Goal: Communication & Community: Answer question/provide support

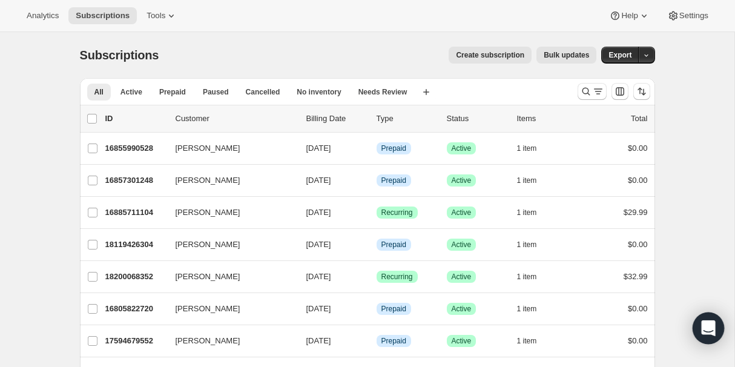
click at [719, 326] on div "Open Intercom Messenger" at bounding box center [709, 329] width 32 height 32
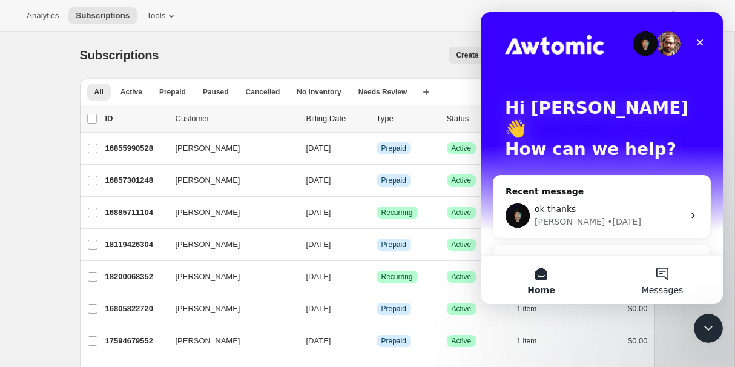
click at [663, 273] on button "Messages" at bounding box center [662, 280] width 121 height 48
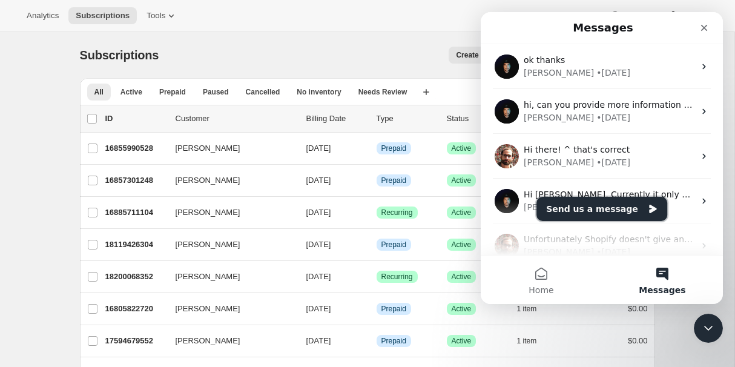
click at [603, 204] on button "Send us a message" at bounding box center [602, 209] width 131 height 24
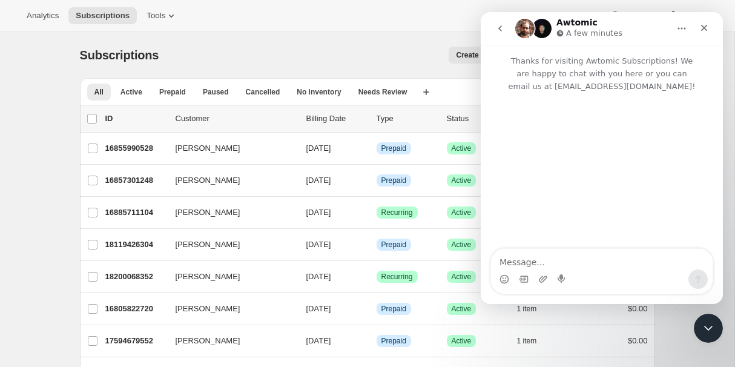
click at [592, 257] on textarea "Message…" at bounding box center [602, 259] width 222 height 21
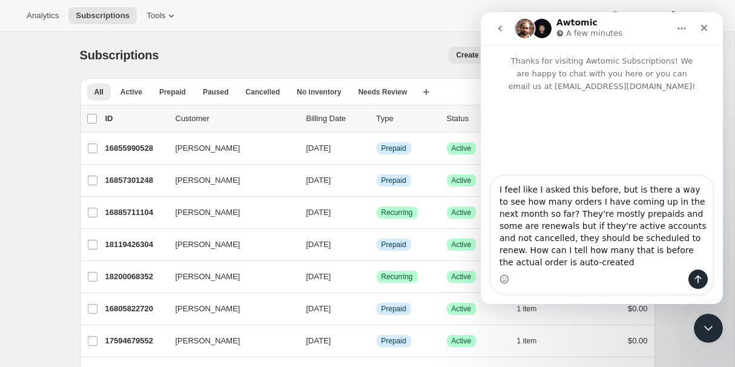
type textarea "I feel like I asked this before, but is there a way to see how many orders I ha…"
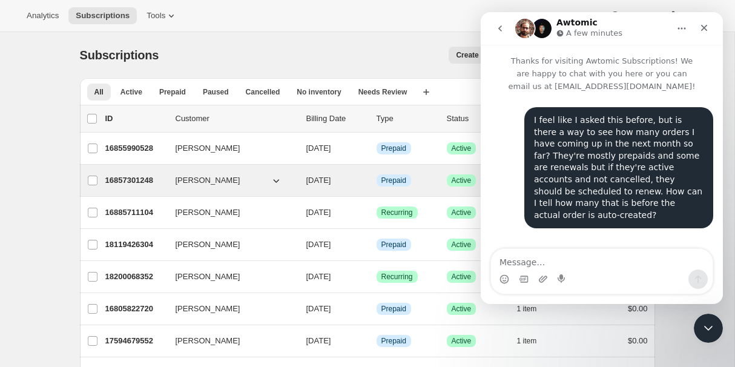
scroll to position [15, 0]
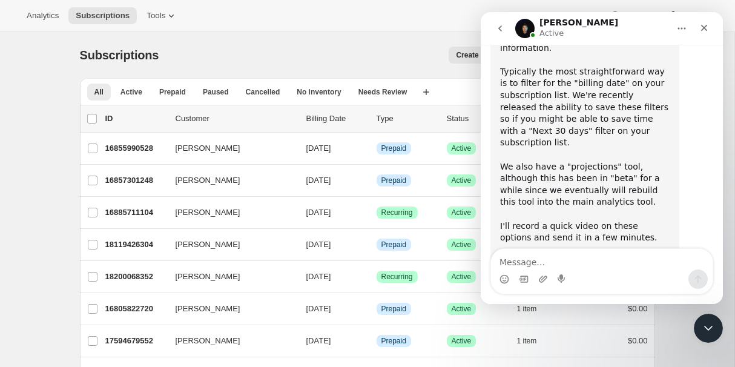
scroll to position [372, 0]
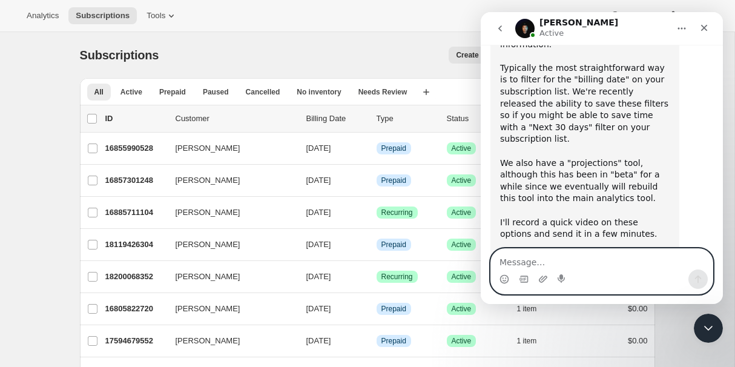
click at [526, 264] on textarea "Message…" at bounding box center [602, 259] width 222 height 21
type textarea "that would be great, thanks"
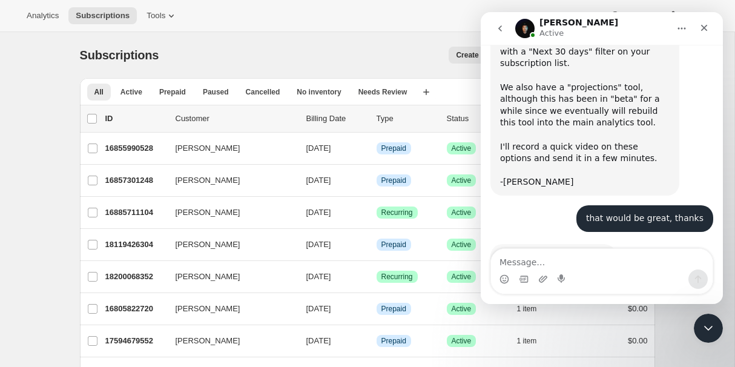
scroll to position [464, 0]
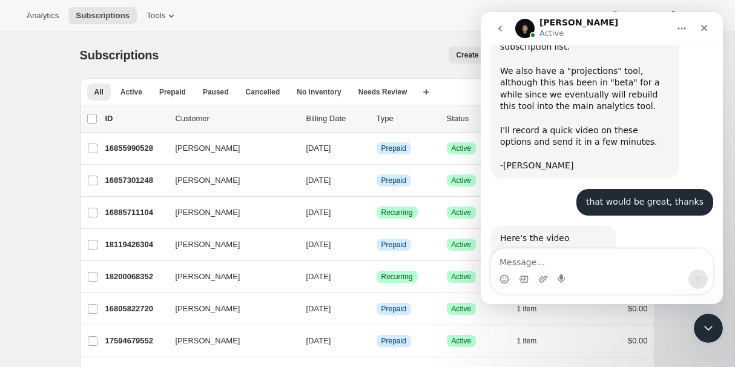
click at [544, 251] on div "filters+pr...ctions.mp4" at bounding box center [559, 257] width 94 height 13
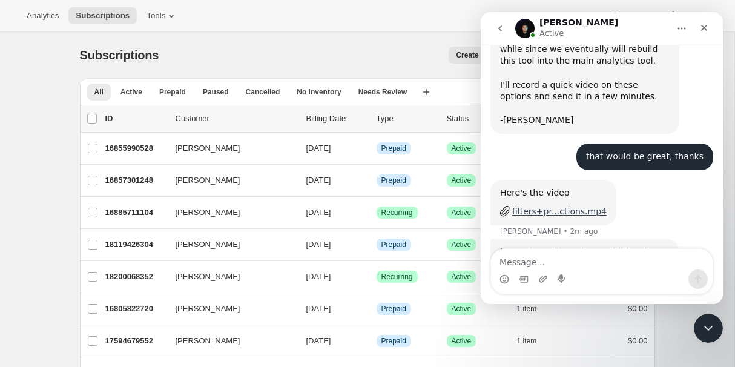
scroll to position [515, 0]
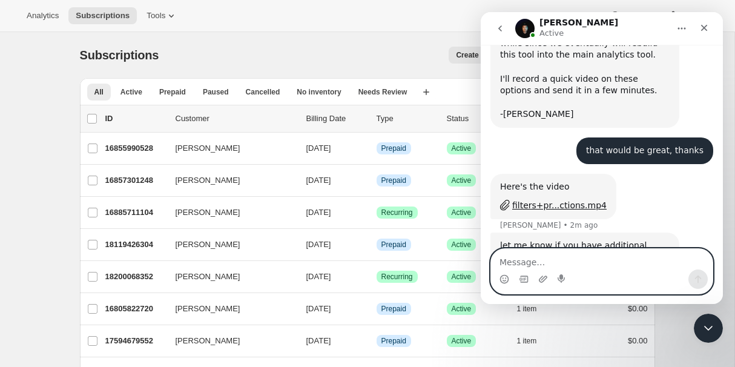
click at [571, 254] on textarea "Message…" at bounding box center [602, 259] width 222 height 21
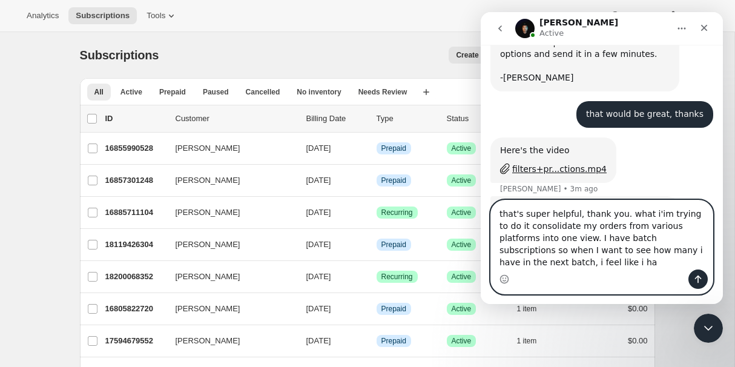
scroll to position [564, 0]
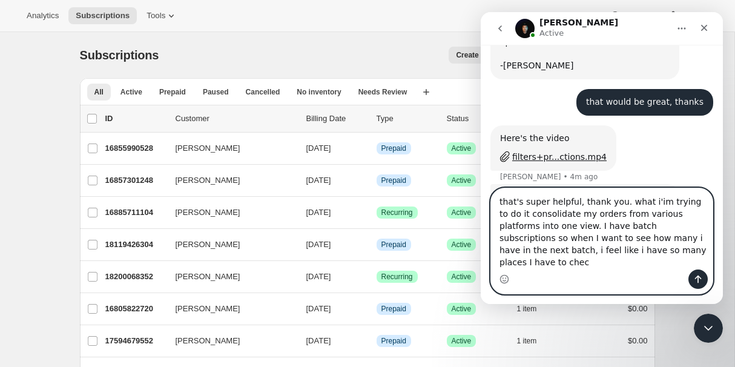
type textarea "that's super helpful, thank you. what i'im trying to do it consolidate my order…"
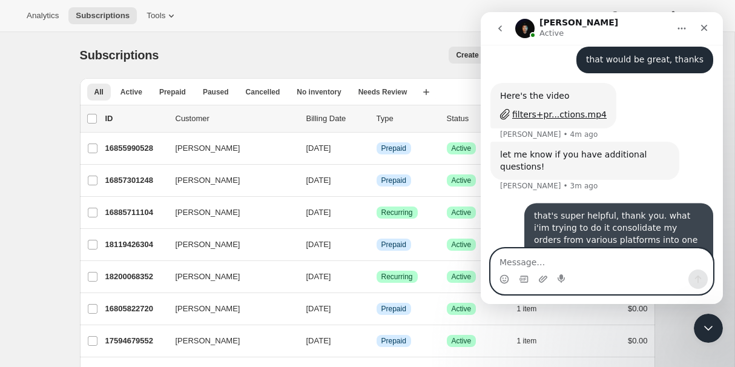
scroll to position [611, 0]
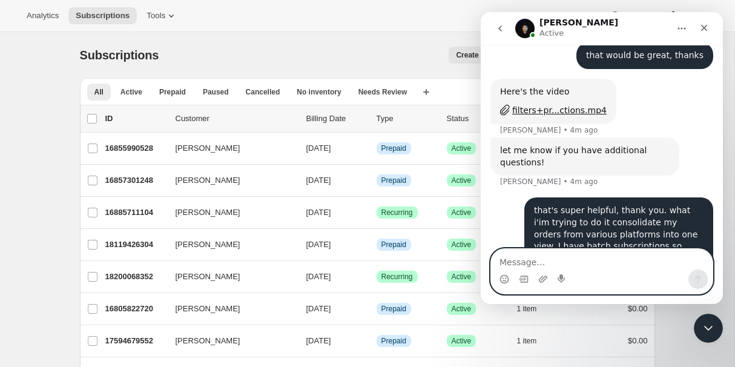
click at [574, 256] on textarea "Message…" at bounding box center [602, 259] width 222 height 21
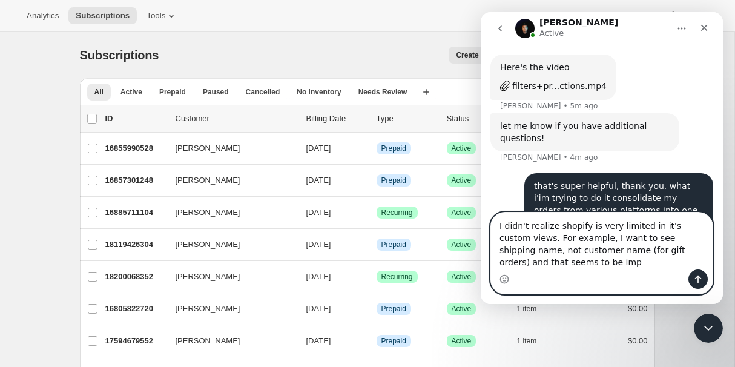
scroll to position [647, 0]
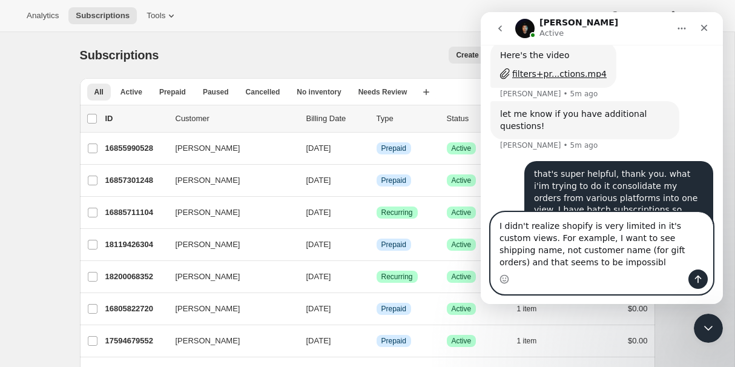
type textarea "I didn't realize shopify is very limited in it's custom views. For example, I w…"
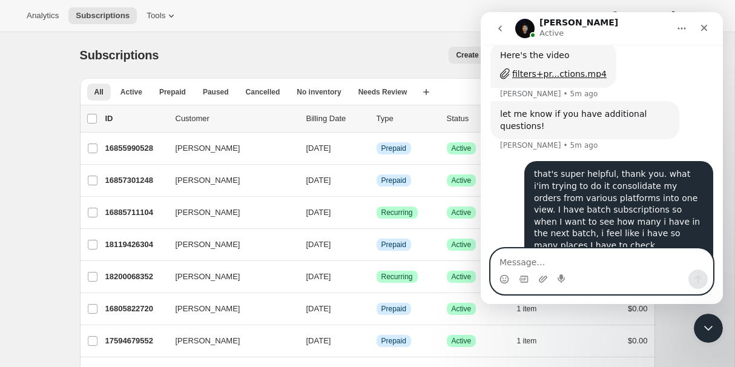
scroll to position [674, 0]
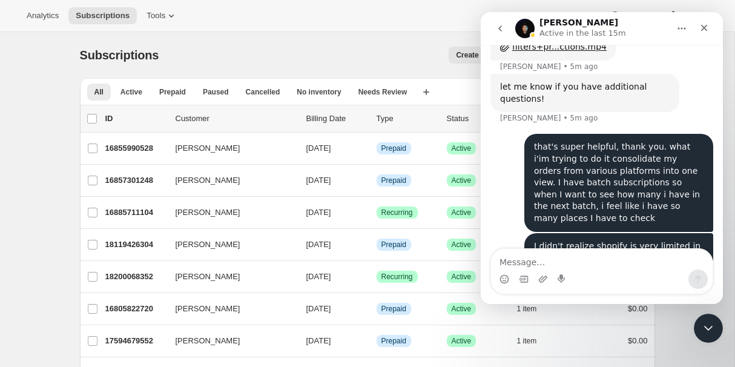
click at [201, 71] on div "Subscriptions. This page is ready Subscriptions Create subscription Bulk update…" at bounding box center [367, 55] width 575 height 46
click at [704, 29] on icon "Close" at bounding box center [705, 28] width 10 height 10
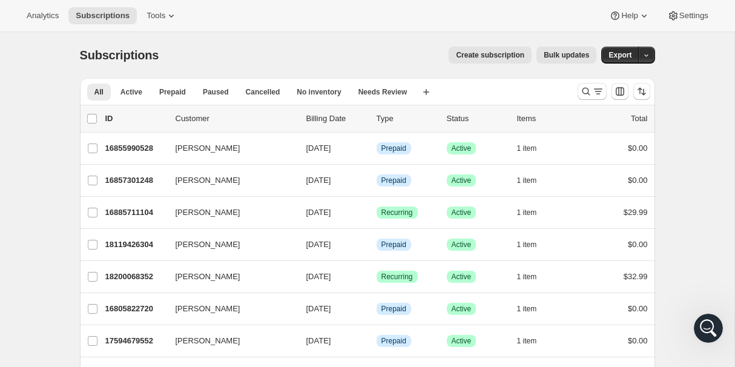
scroll to position [631, 0]
click at [126, 92] on span "Active" at bounding box center [132, 92] width 22 height 10
click at [92, 119] on input "0 selected" at bounding box center [92, 119] width 10 height 10
checkbox input "true"
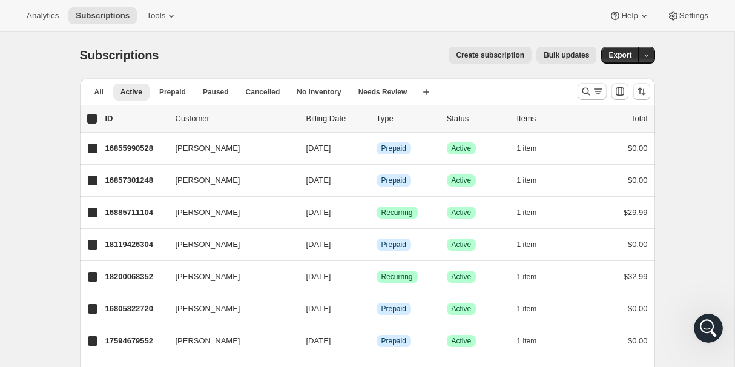
checkbox input "true"
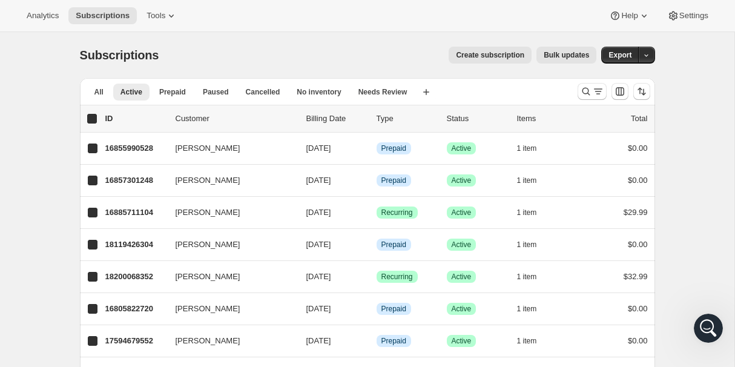
checkbox input "true"
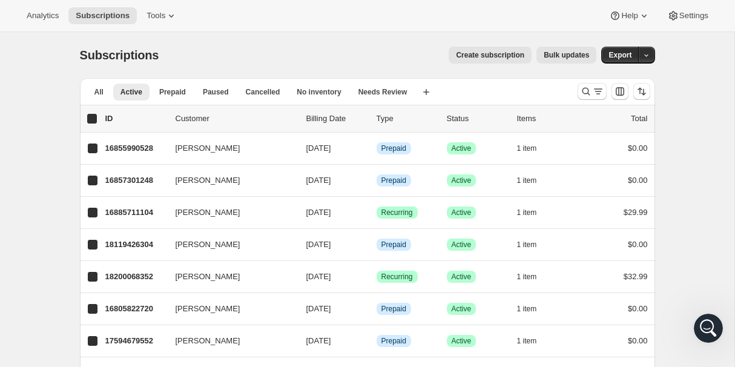
checkbox input "true"
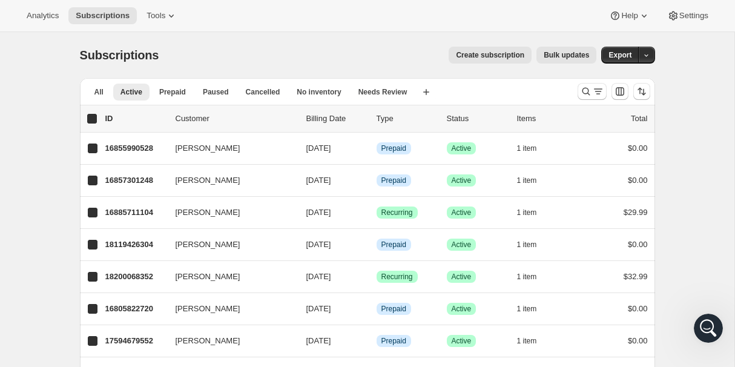
checkbox input "true"
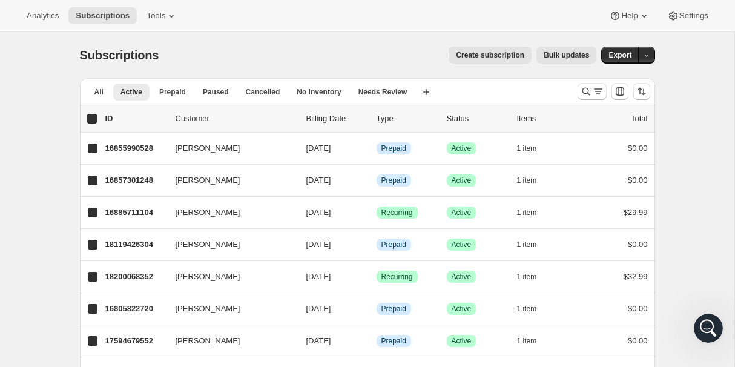
checkbox input "true"
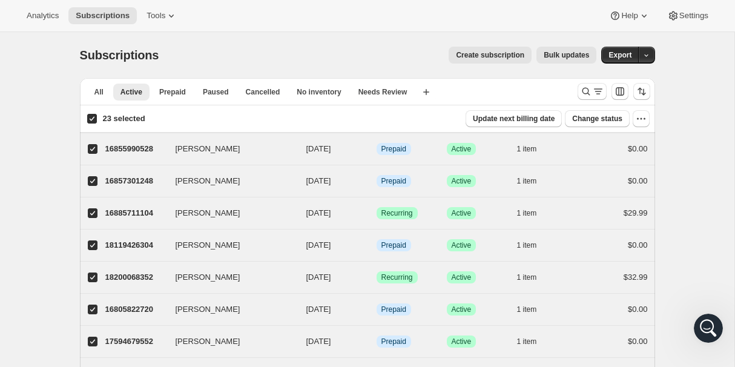
click at [92, 119] on input "23 selected" at bounding box center [92, 119] width 10 height 10
checkbox input "false"
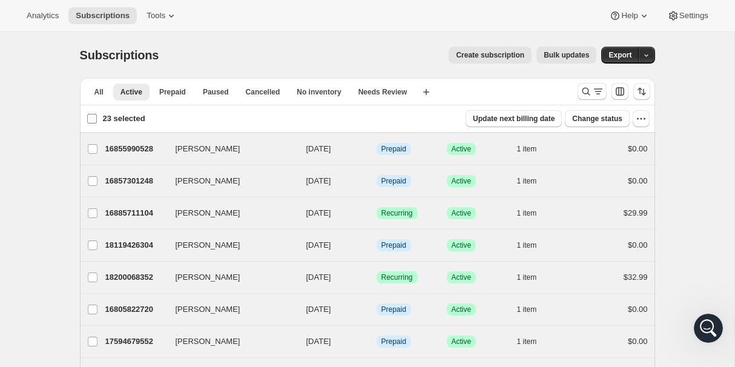
checkbox input "false"
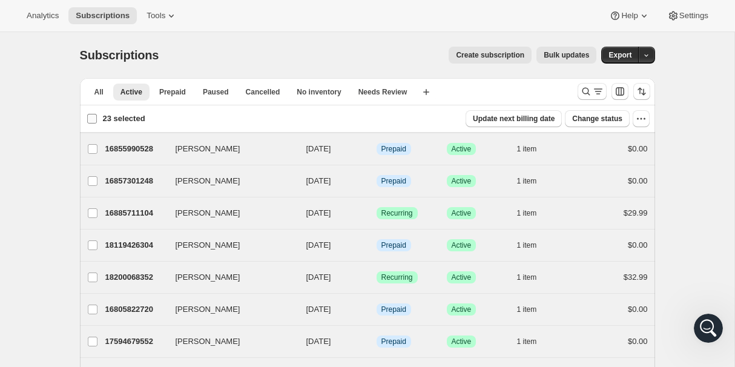
checkbox input "false"
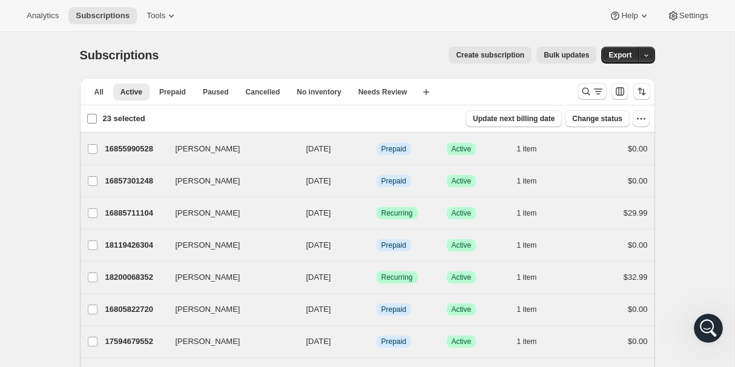
checkbox input "false"
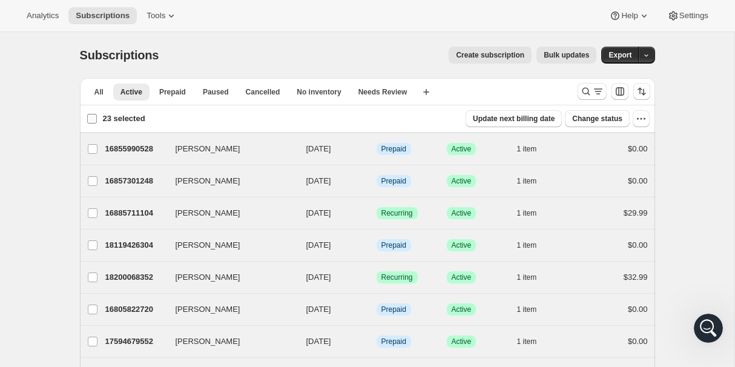
checkbox input "false"
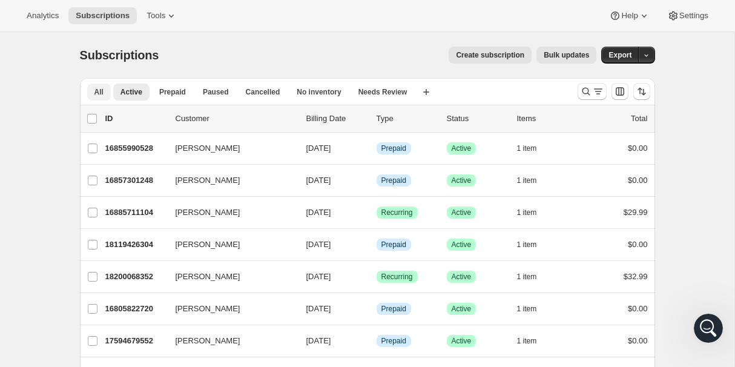
click at [105, 90] on button "All" at bounding box center [99, 92] width 24 height 17
click at [429, 93] on icon "button" at bounding box center [426, 92] width 12 height 12
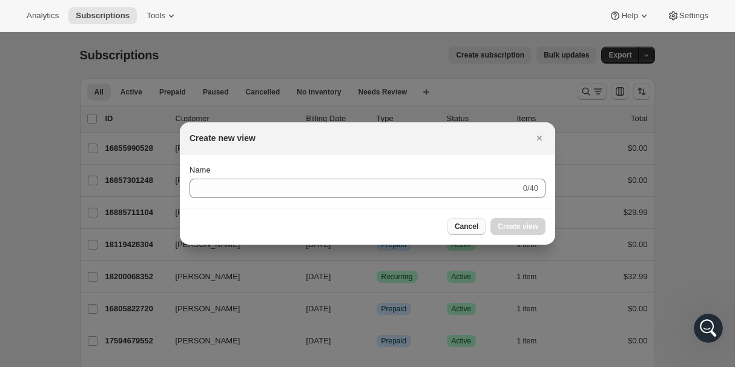
click at [464, 220] on button "Cancel" at bounding box center [467, 226] width 38 height 17
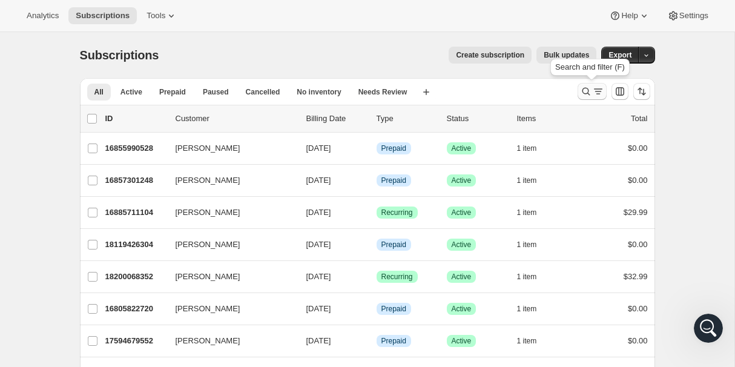
click at [587, 85] on button "Search and filter results" at bounding box center [592, 91] width 29 height 17
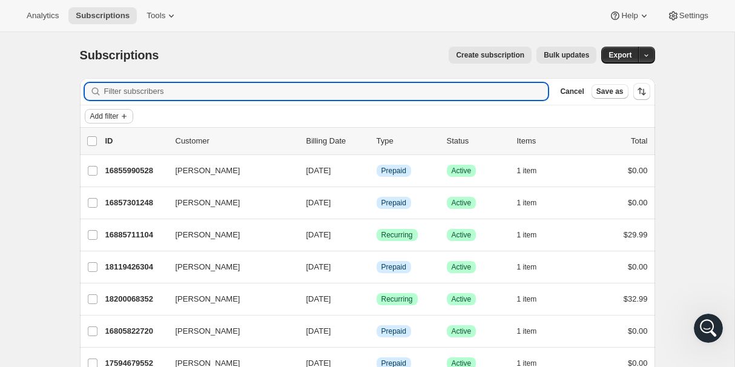
click at [113, 118] on span "Add filter" at bounding box center [104, 116] width 28 height 10
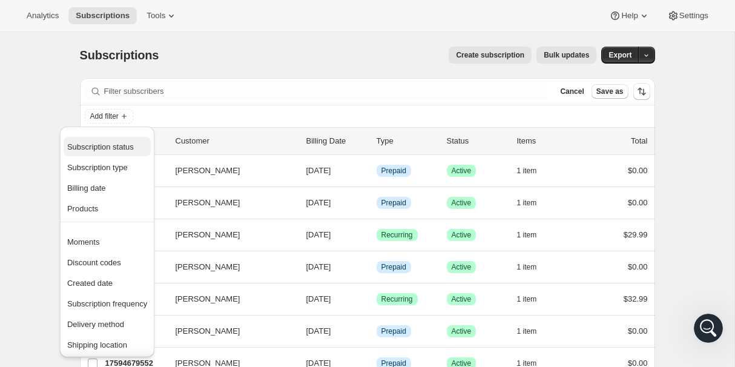
click at [113, 148] on span "Subscription status" at bounding box center [100, 146] width 67 height 9
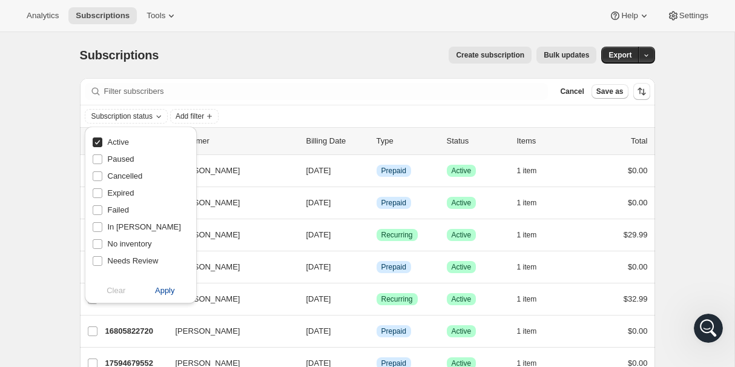
click at [161, 291] on span "Apply" at bounding box center [165, 291] width 20 height 12
click at [194, 114] on span "Add filter" at bounding box center [193, 116] width 28 height 10
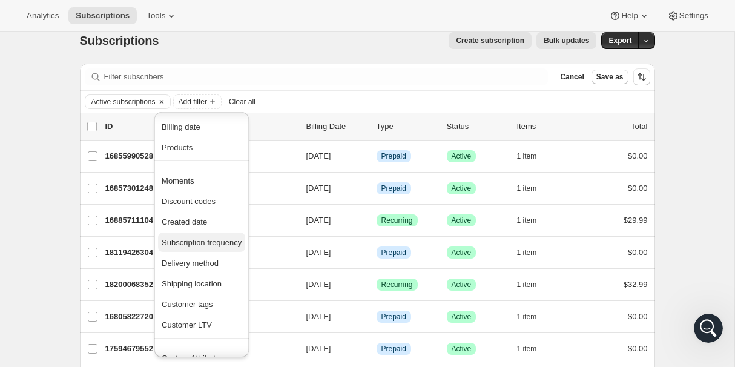
scroll to position [0, 0]
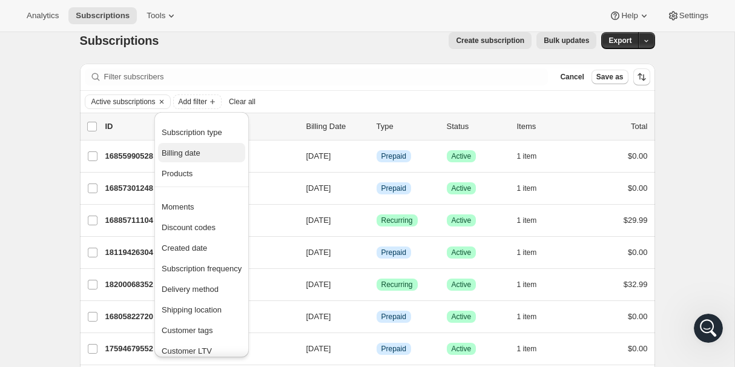
click at [199, 158] on span "Billing date" at bounding box center [202, 153] width 80 height 12
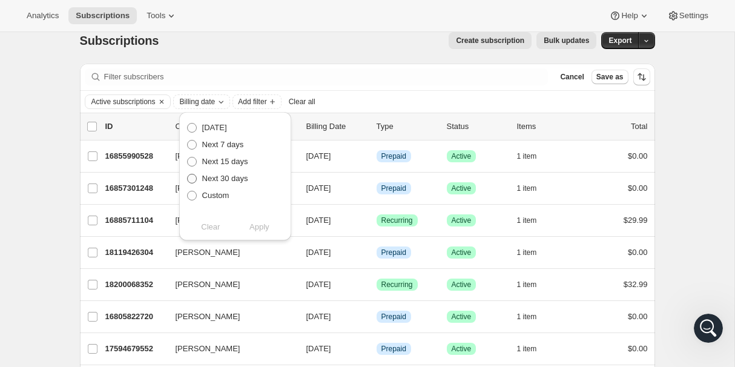
click at [192, 177] on span at bounding box center [192, 179] width 10 height 10
click at [188, 174] on input "Next 30 days" at bounding box center [187, 174] width 1 height 1
radio input "true"
click at [265, 228] on span "Apply" at bounding box center [260, 227] width 20 height 12
click at [92, 126] on input "0 selected" at bounding box center [92, 127] width 10 height 10
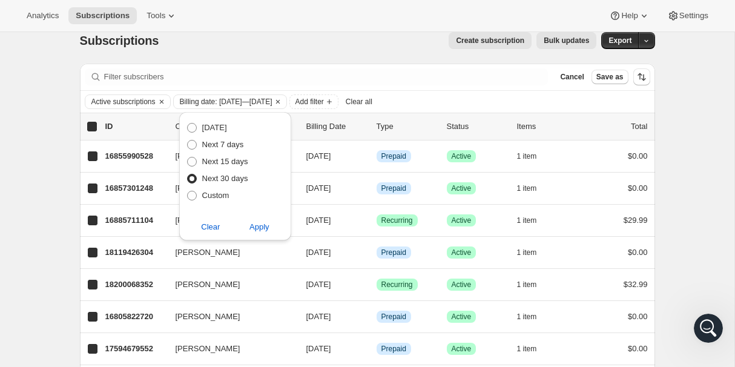
checkbox input "true"
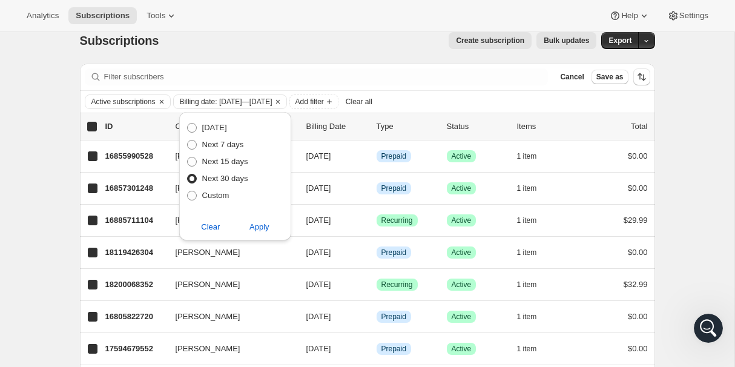
checkbox input "true"
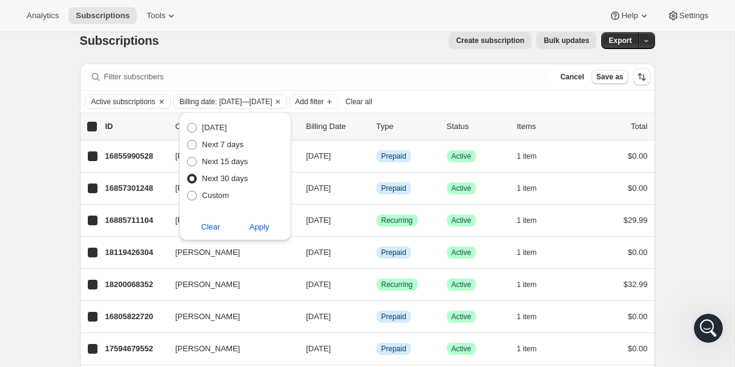
checkbox input "true"
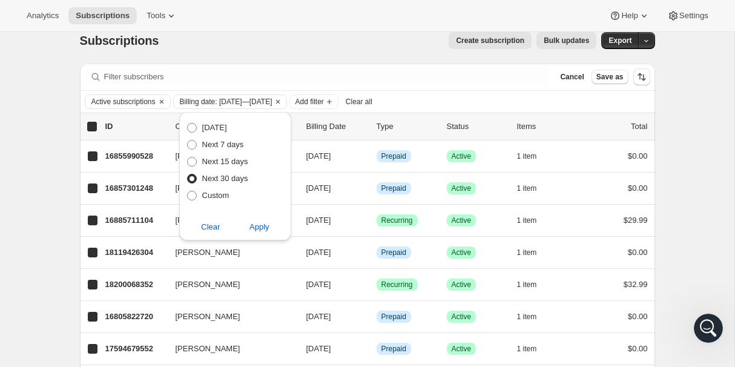
checkbox input "true"
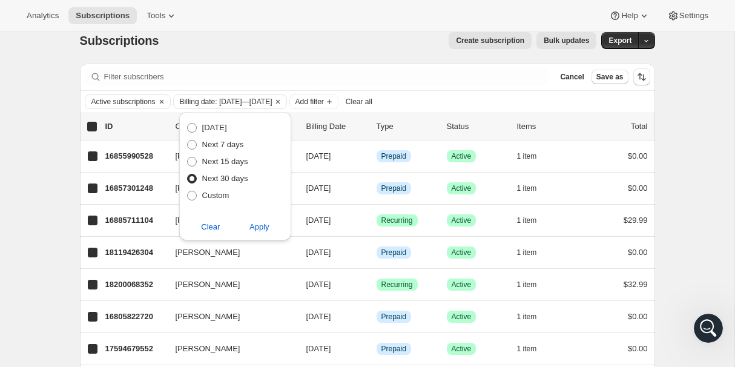
checkbox input "true"
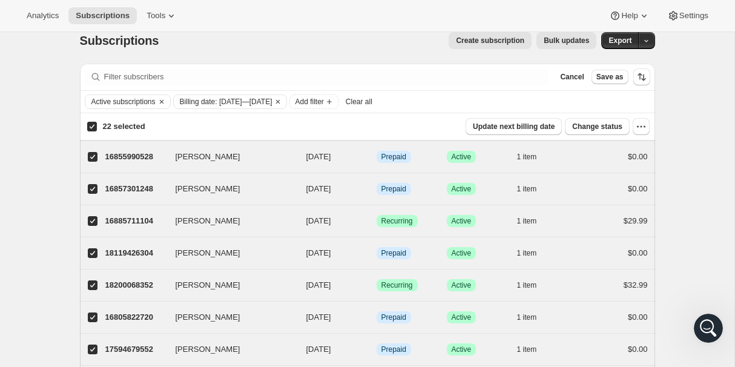
click at [92, 126] on input "22 selected" at bounding box center [92, 127] width 10 height 10
checkbox input "false"
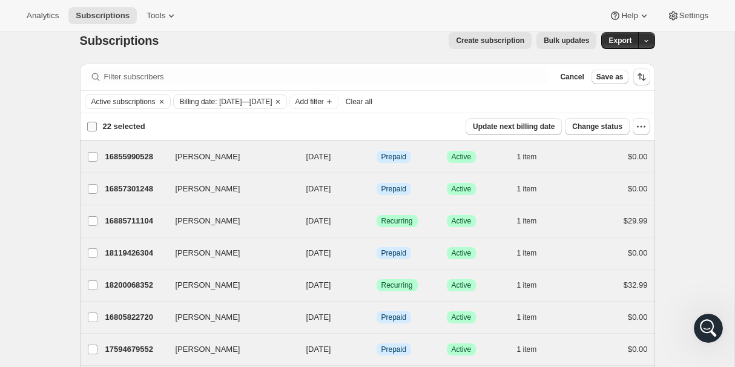
checkbox input "false"
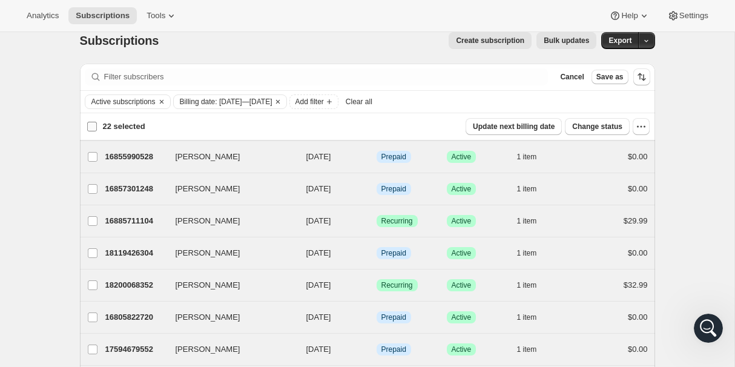
checkbox input "false"
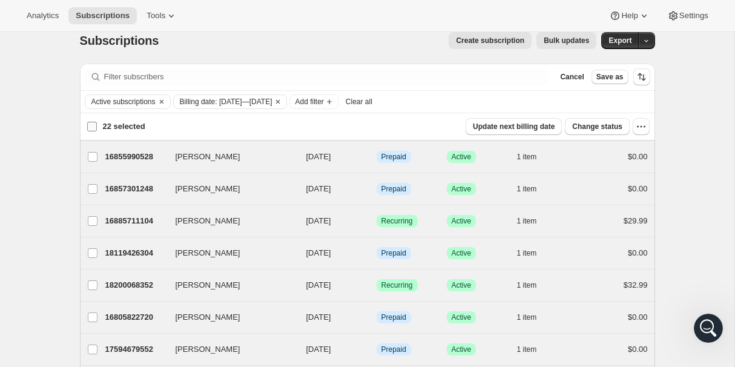
checkbox input "false"
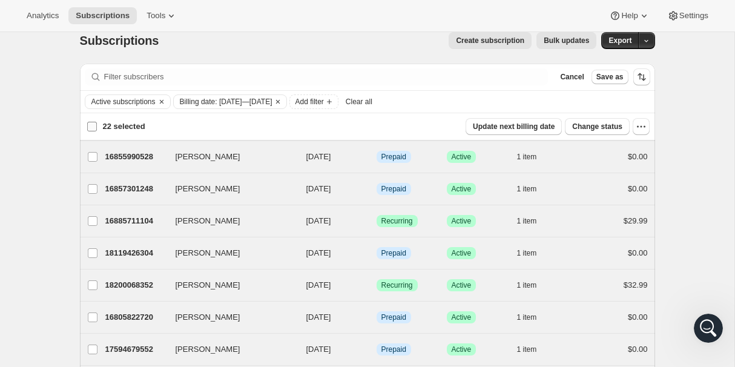
checkbox input "false"
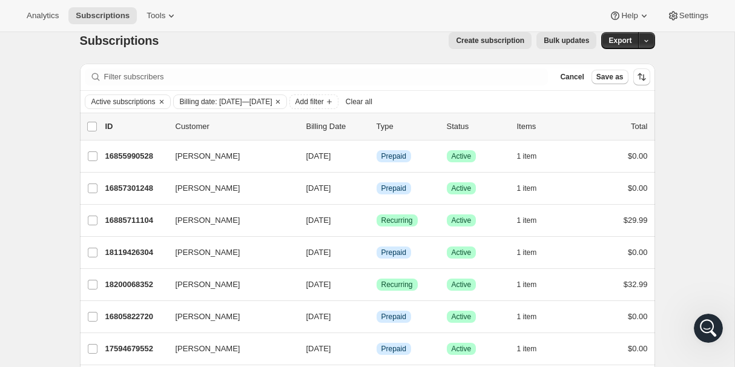
click at [373, 105] on span "Clear all" at bounding box center [359, 102] width 27 height 10
click at [92, 127] on input "0 selected" at bounding box center [92, 127] width 10 height 10
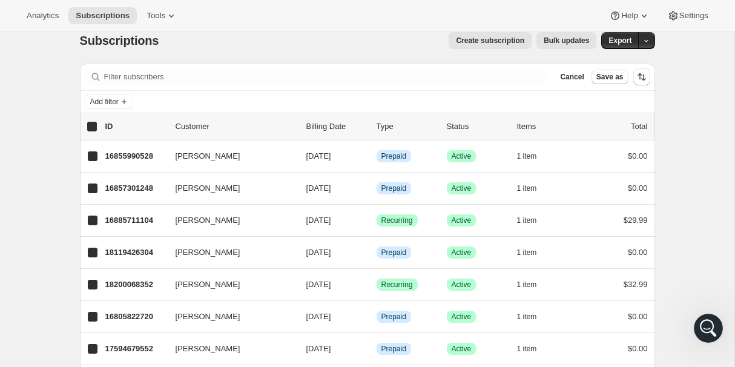
checkbox input "true"
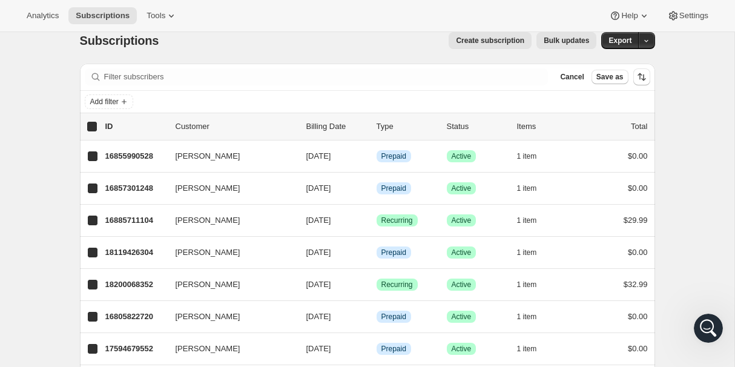
checkbox input "true"
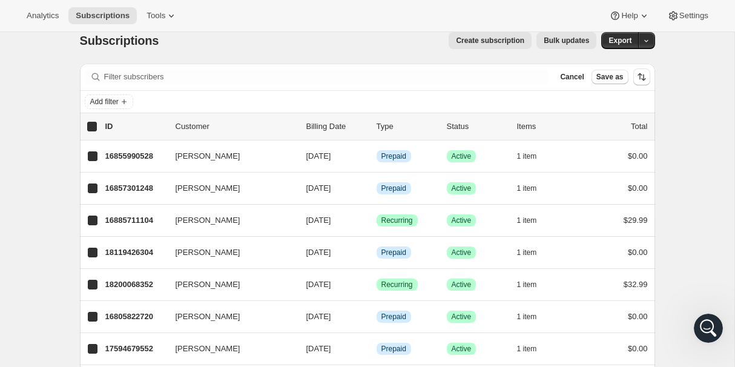
checkbox input "true"
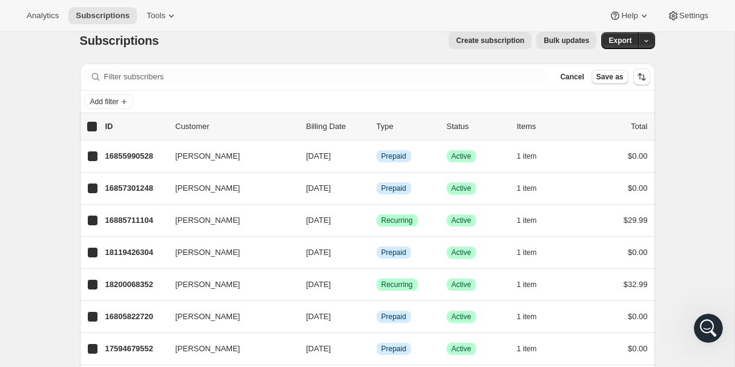
checkbox input "true"
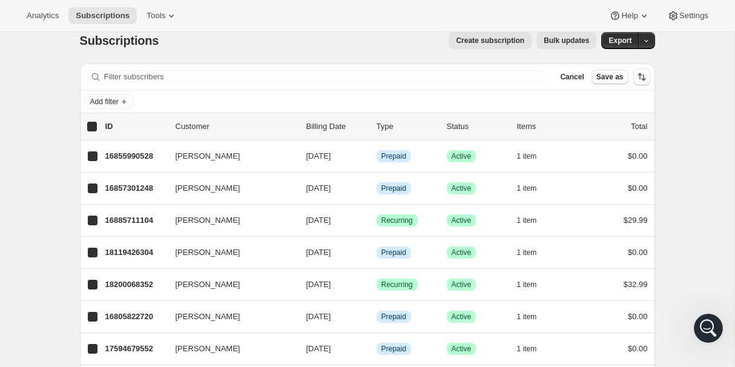
checkbox input "true"
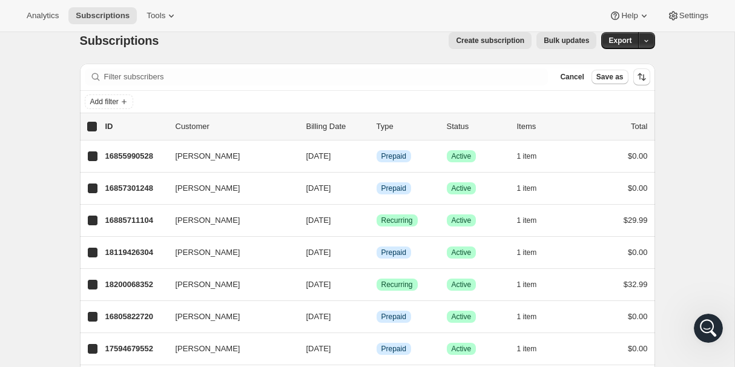
checkbox input "true"
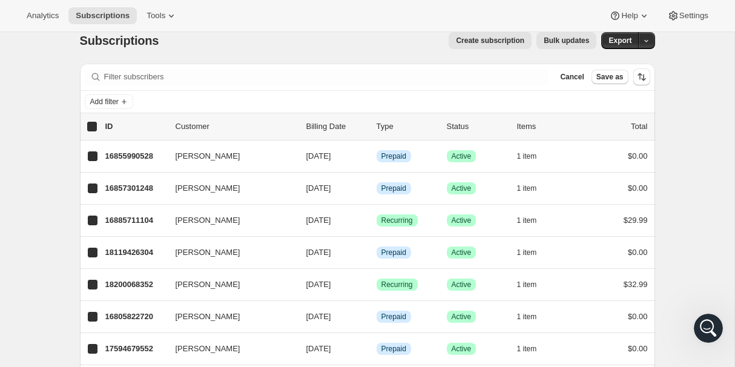
checkbox input "true"
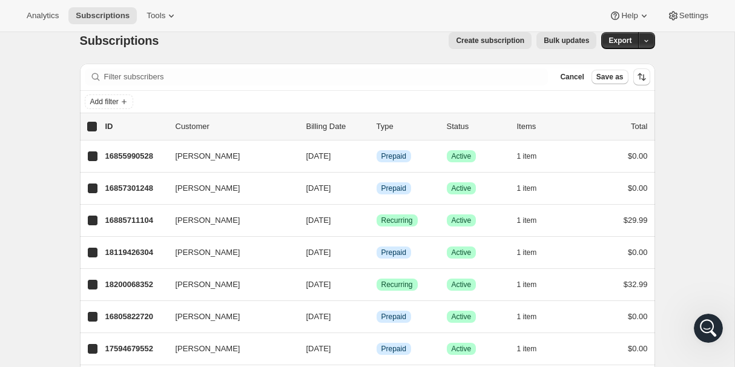
checkbox input "true"
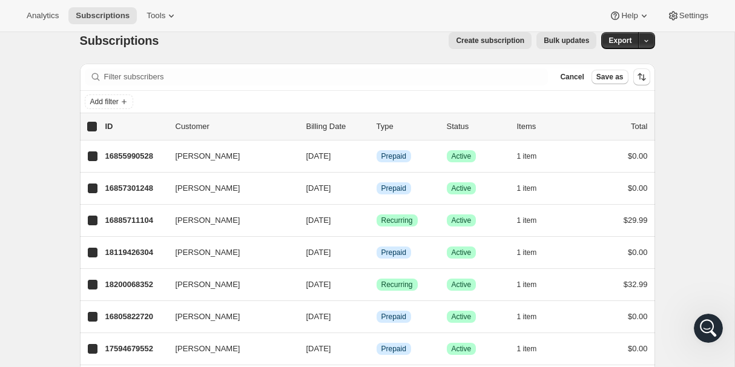
checkbox input "true"
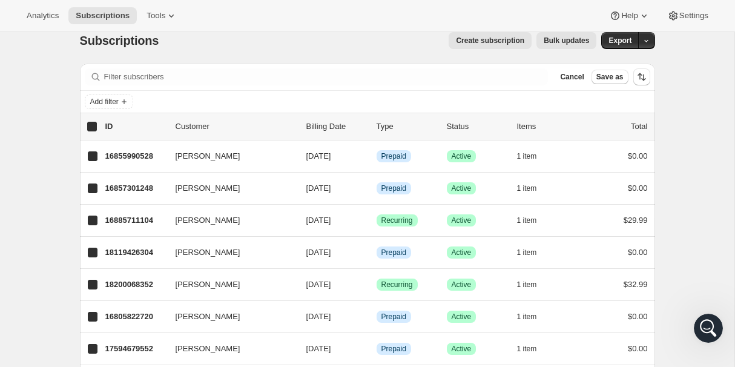
checkbox input "true"
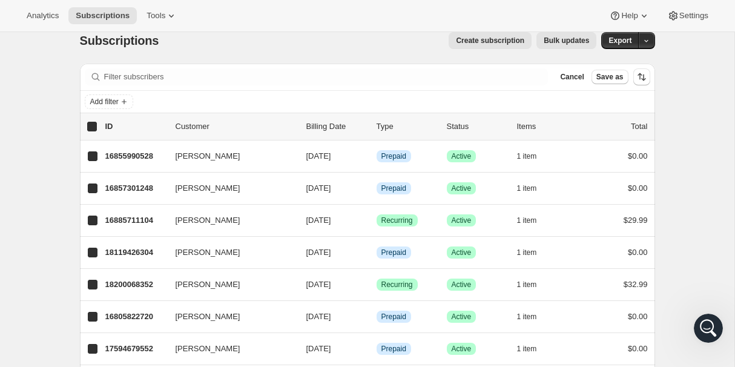
checkbox input "true"
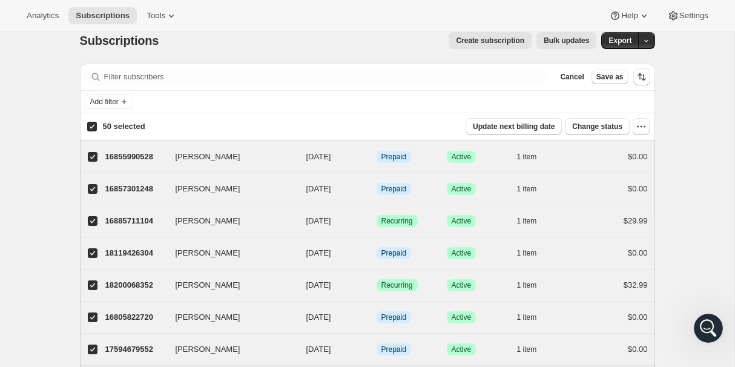
click at [92, 127] on input "50 selected" at bounding box center [92, 127] width 10 height 10
checkbox input "false"
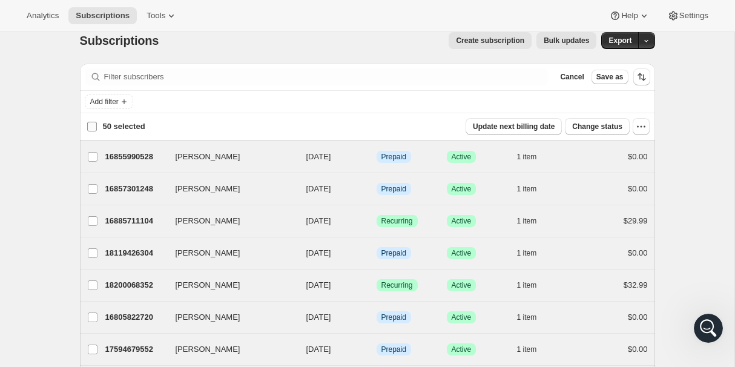
checkbox input "false"
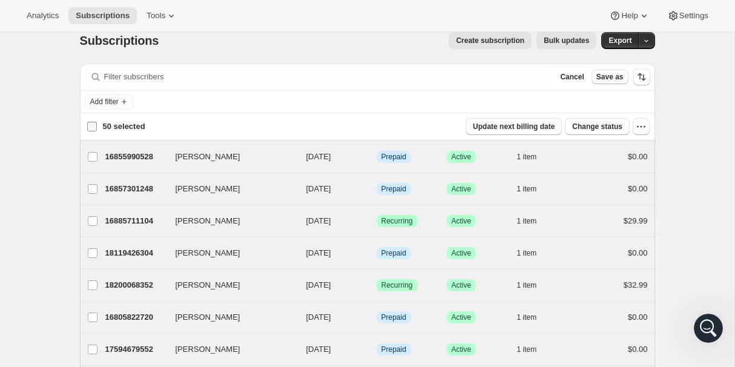
checkbox input "false"
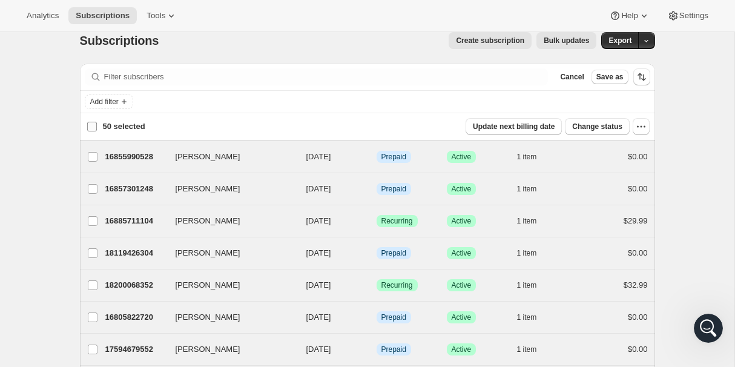
checkbox input "false"
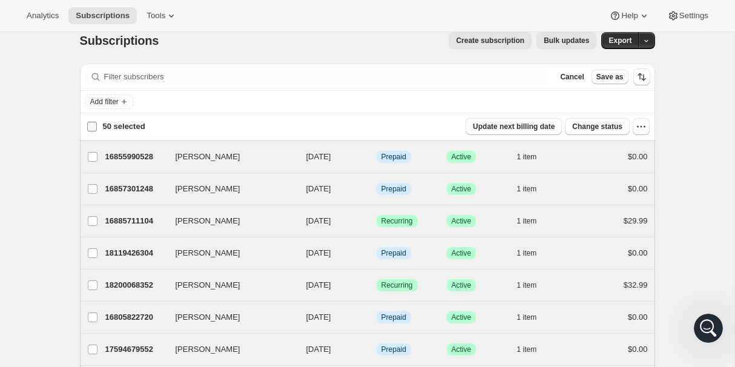
checkbox input "false"
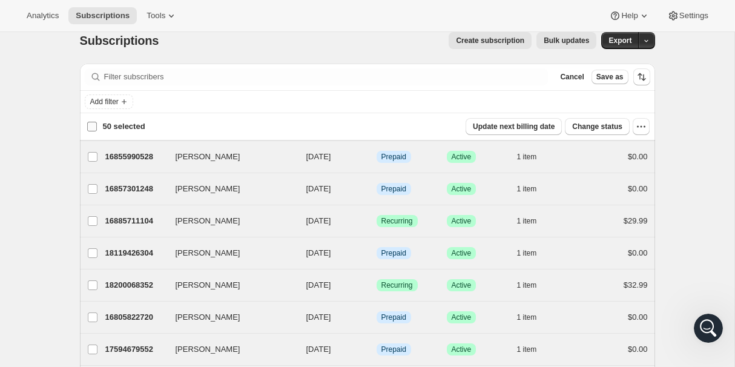
checkbox input "false"
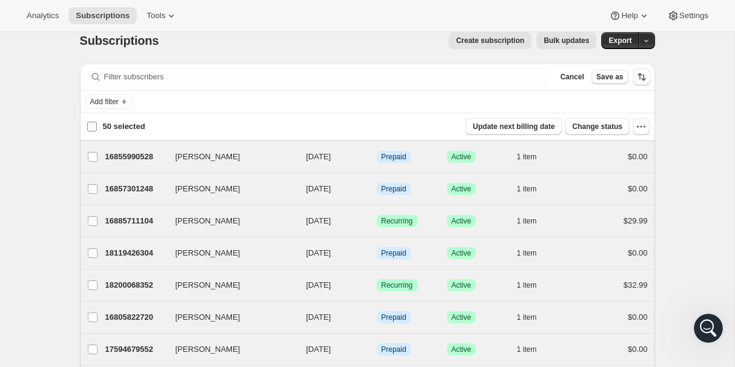
checkbox input "false"
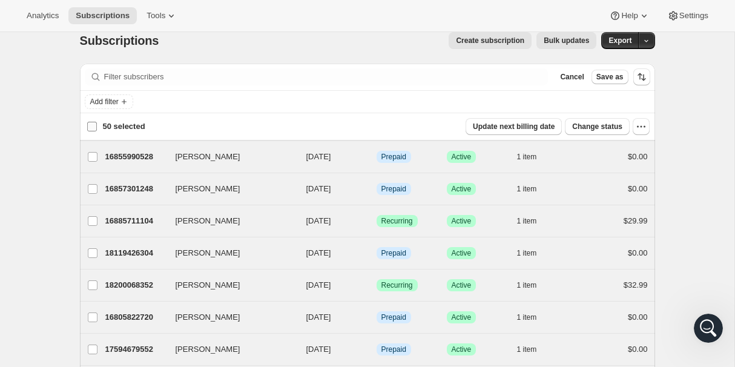
checkbox input "false"
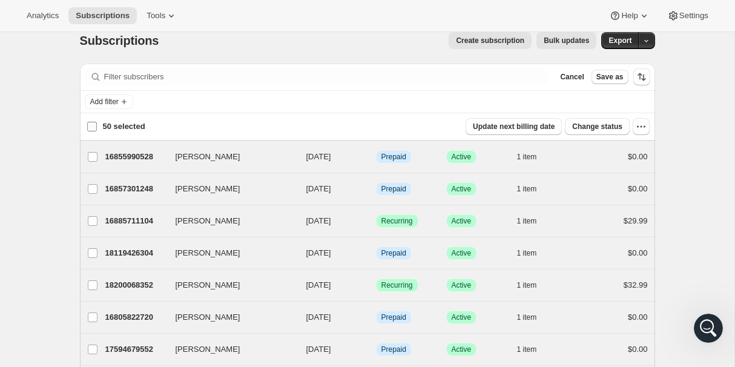
checkbox input "false"
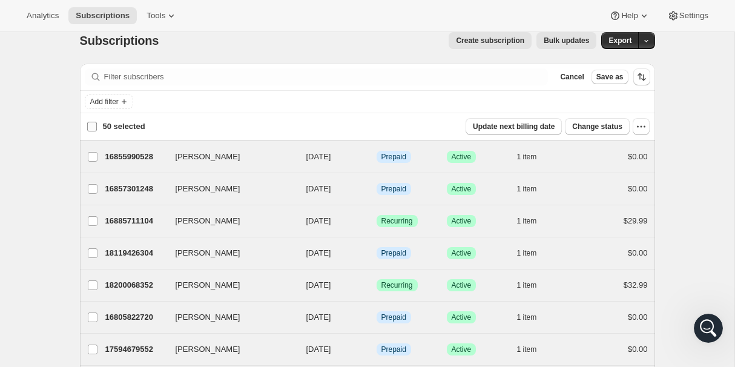
checkbox input "false"
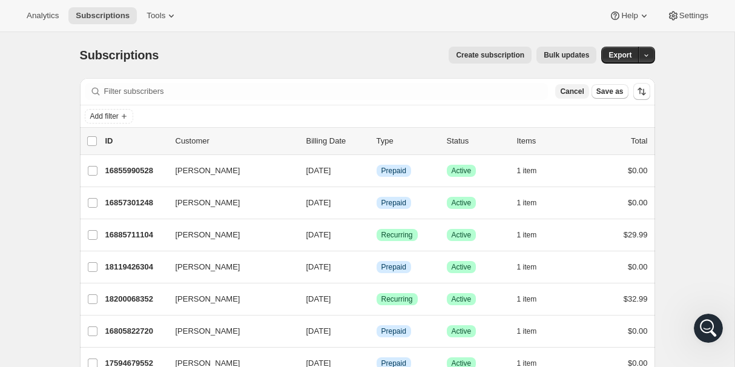
click at [570, 90] on span "Cancel" at bounding box center [572, 92] width 24 height 10
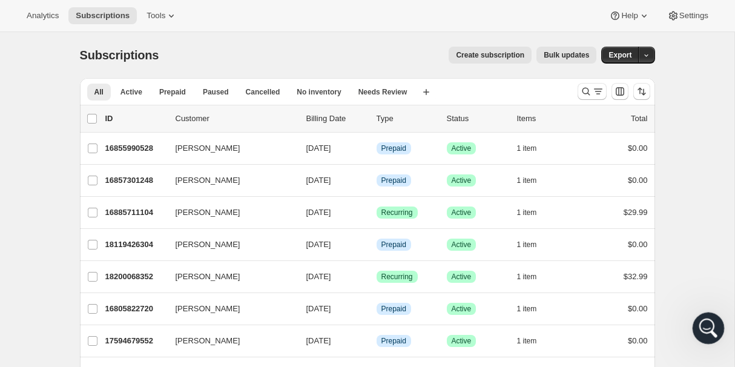
click at [710, 319] on div "Open Intercom Messenger" at bounding box center [707, 327] width 40 height 40
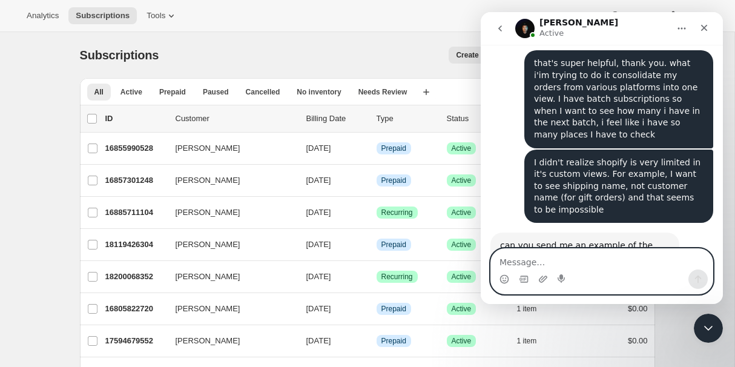
scroll to position [734, 0]
click at [534, 262] on textarea "Message…" at bounding box center [602, 259] width 222 height 21
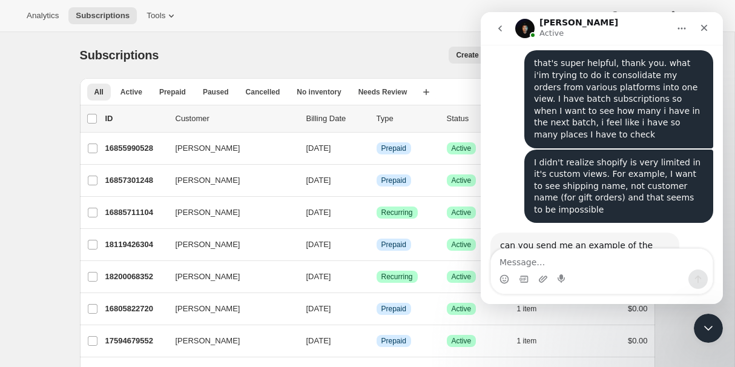
click at [704, 25] on icon "Close" at bounding box center [705, 28] width 10 height 10
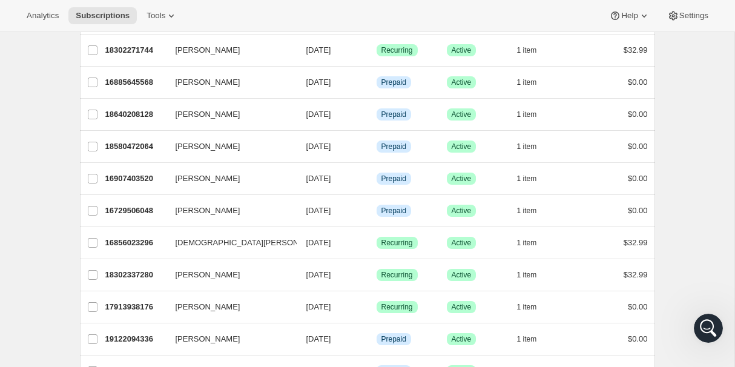
scroll to position [429, 0]
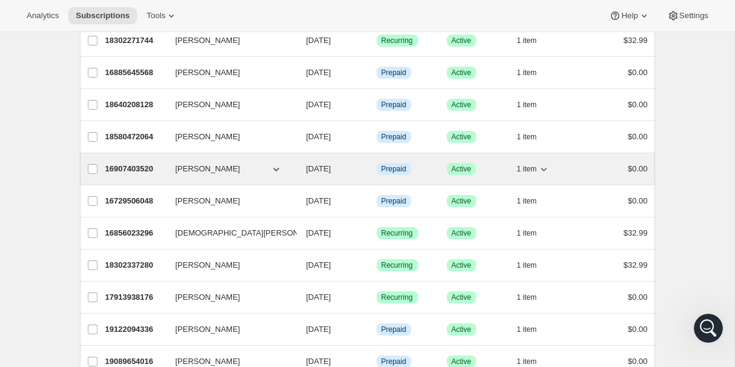
click at [187, 168] on span "[PERSON_NAME]" at bounding box center [208, 169] width 65 height 12
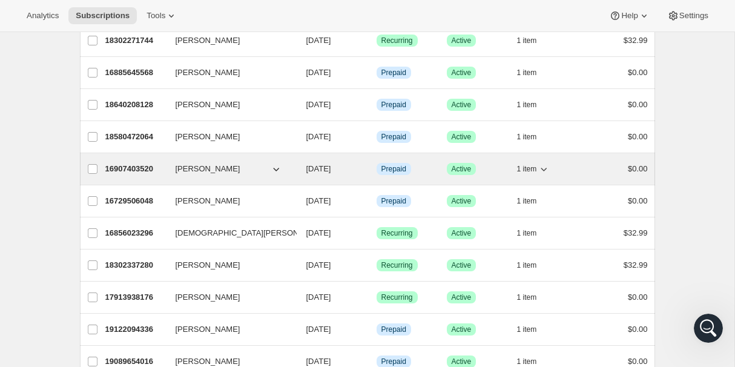
click at [192, 166] on span "[PERSON_NAME]" at bounding box center [208, 169] width 65 height 12
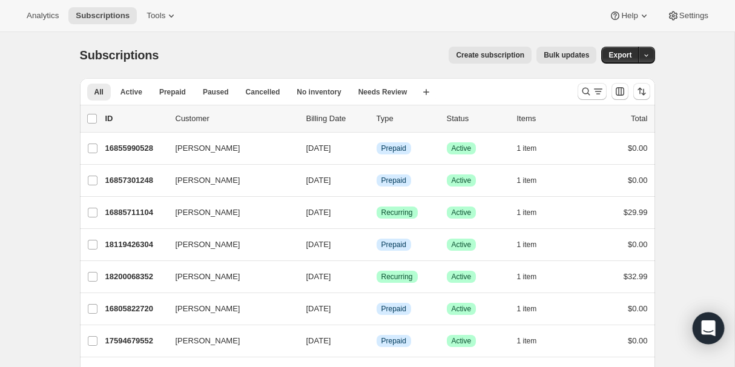
click at [710, 326] on icon "Open Intercom Messenger" at bounding box center [708, 328] width 14 height 16
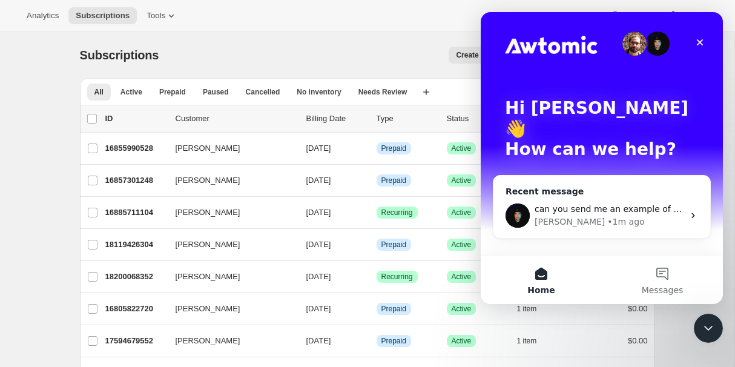
click at [614, 185] on div "Recent message" at bounding box center [602, 191] width 193 height 13
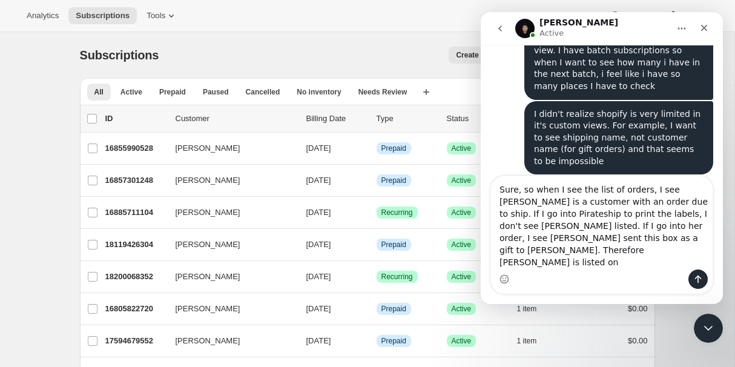
scroll to position [794, 0]
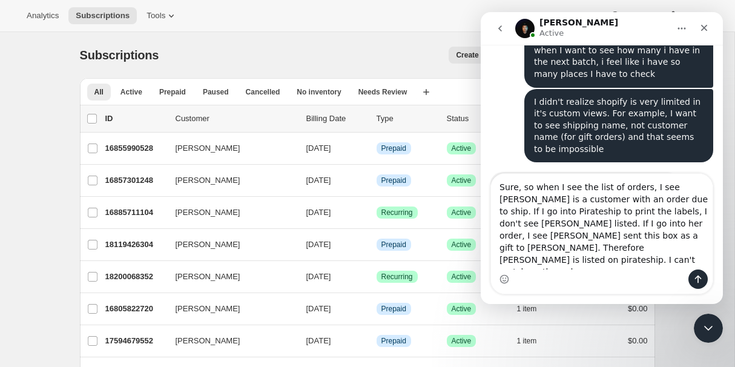
type textarea "Sure, so when I see the list of orders, I see Annette is a customer with an ord…"
click at [578, 279] on div "Intercom messenger" at bounding box center [602, 279] width 222 height 19
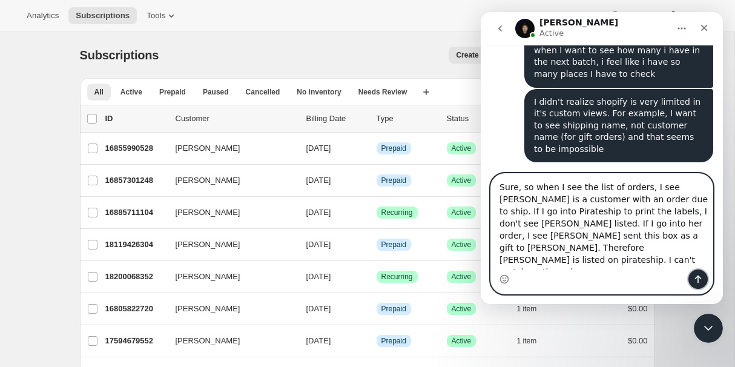
click at [701, 277] on icon "Send a message…" at bounding box center [699, 279] width 10 height 10
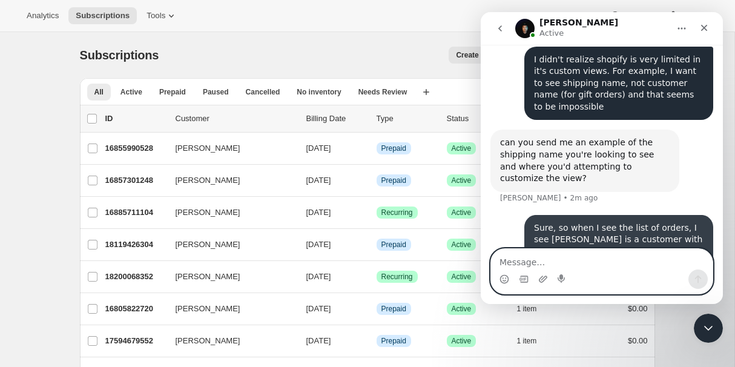
scroll to position [841, 0]
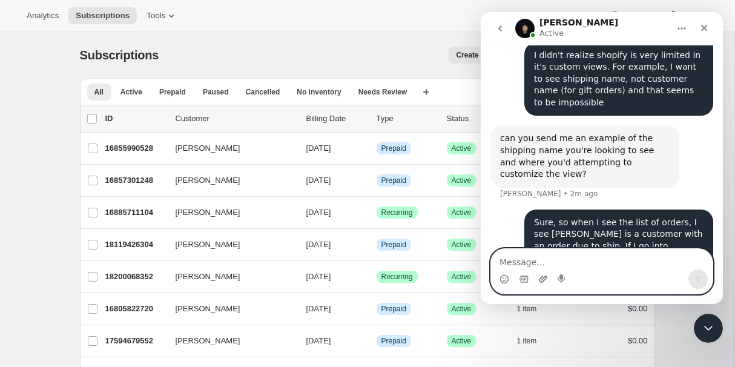
click at [543, 276] on icon "Upload attachment" at bounding box center [544, 279] width 10 height 10
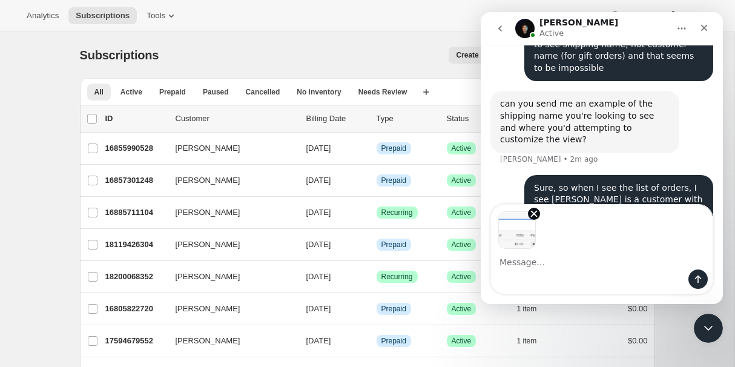
scroll to position [885, 0]
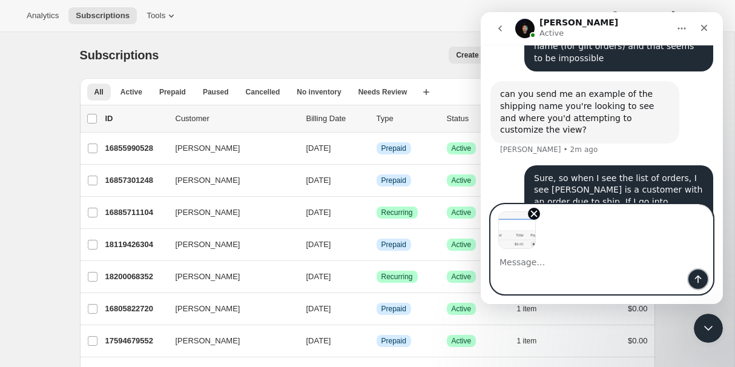
click at [701, 278] on icon "Send a message…" at bounding box center [698, 280] width 7 height 8
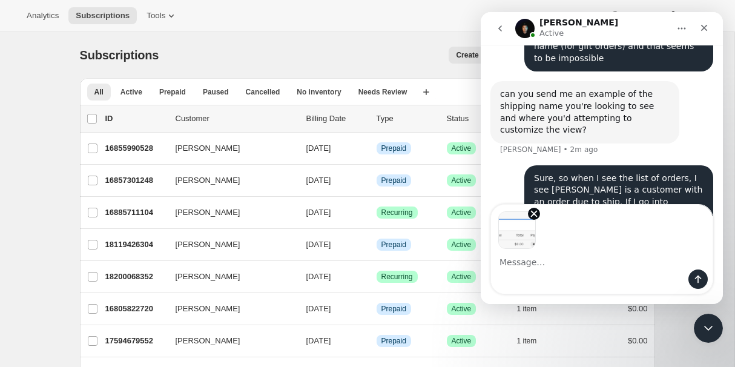
scroll to position [877, 0]
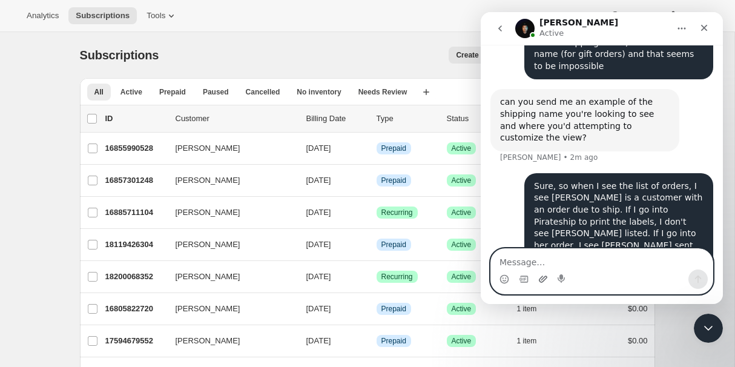
click at [543, 276] on icon "Upload attachment" at bounding box center [543, 279] width 8 height 7
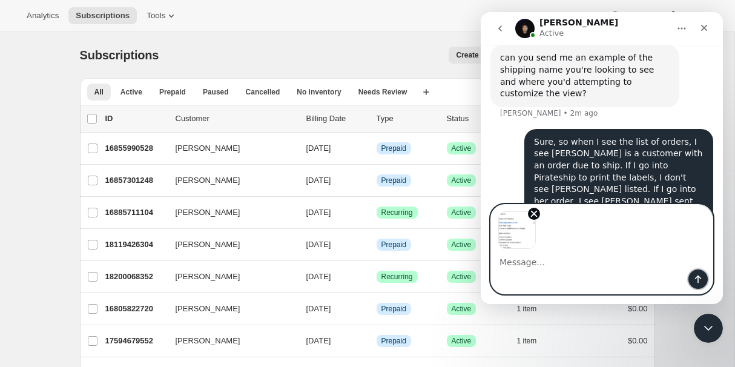
click at [700, 279] on icon "Send a message…" at bounding box center [699, 279] width 10 height 10
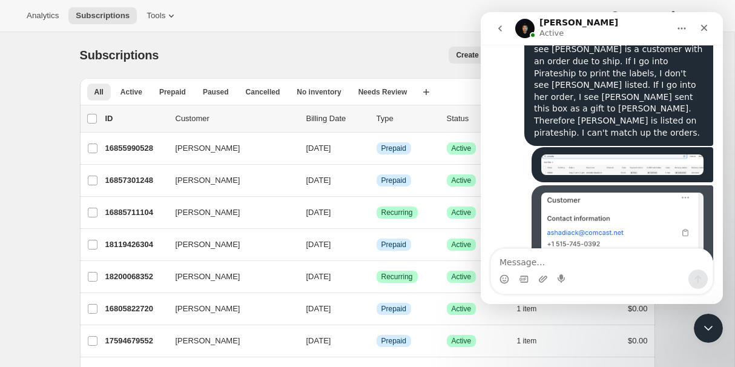
scroll to position [1029, 0]
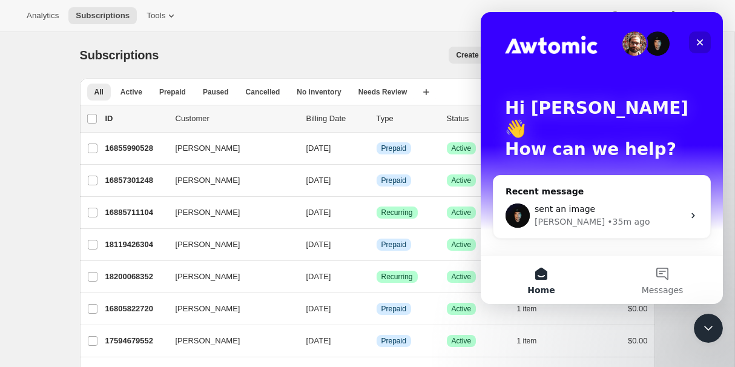
click at [697, 38] on icon "Close" at bounding box center [700, 43] width 10 height 10
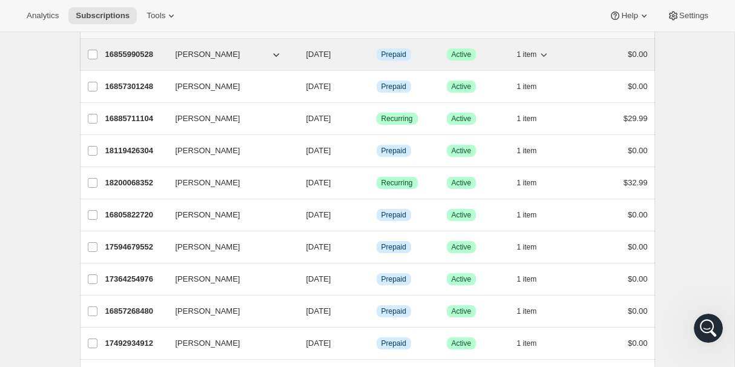
scroll to position [0, 0]
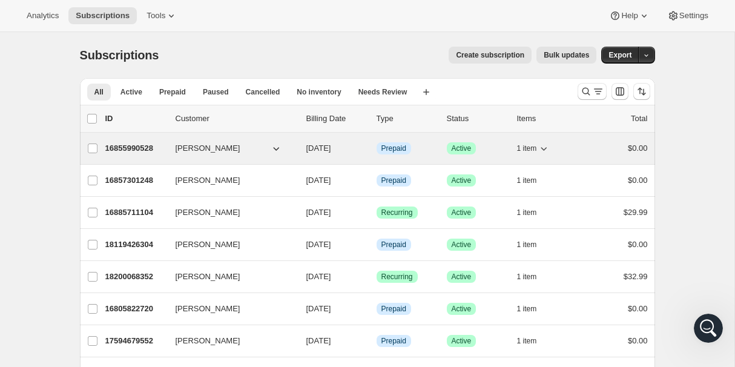
click at [233, 148] on span "[PERSON_NAME]" at bounding box center [208, 148] width 65 height 12
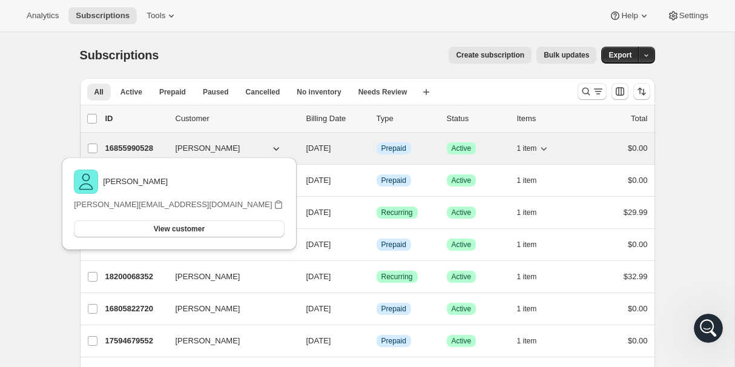
click at [202, 149] on span "[PERSON_NAME]" at bounding box center [208, 148] width 65 height 12
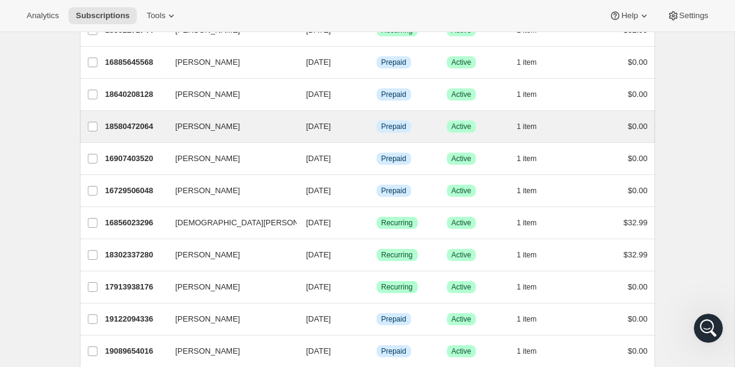
scroll to position [440, 0]
